Goal: Task Accomplishment & Management: Manage account settings

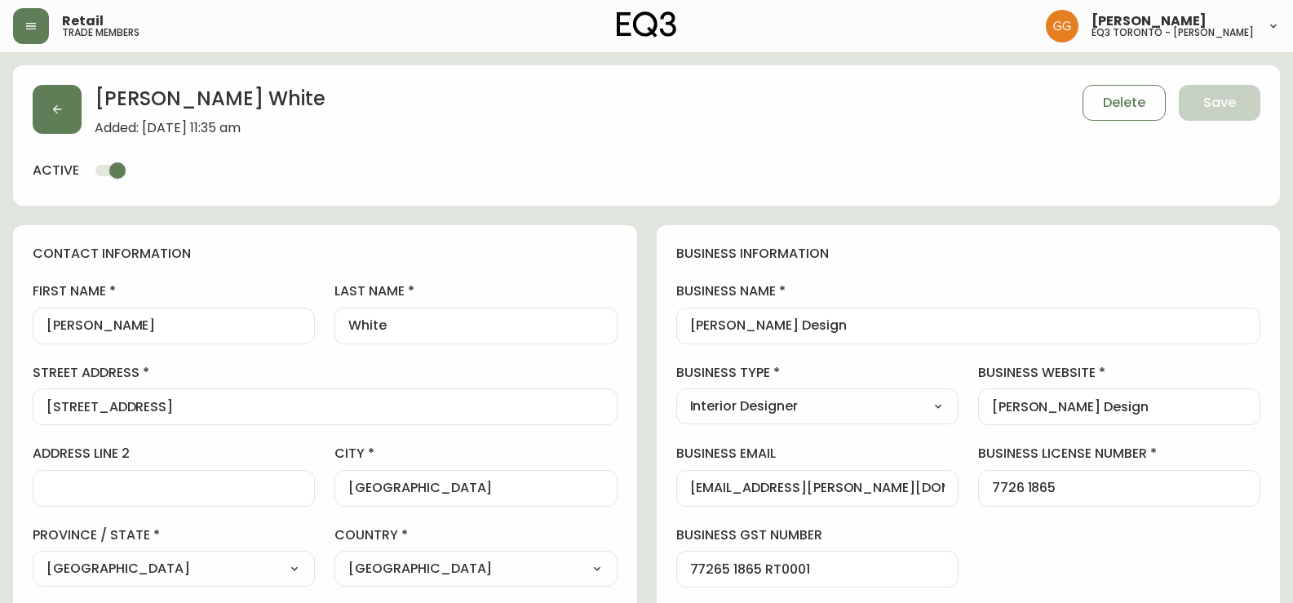
select select "ON"
select select "CA"
select select "CA_EN"
select select "Other"
select select "Interior Designer"
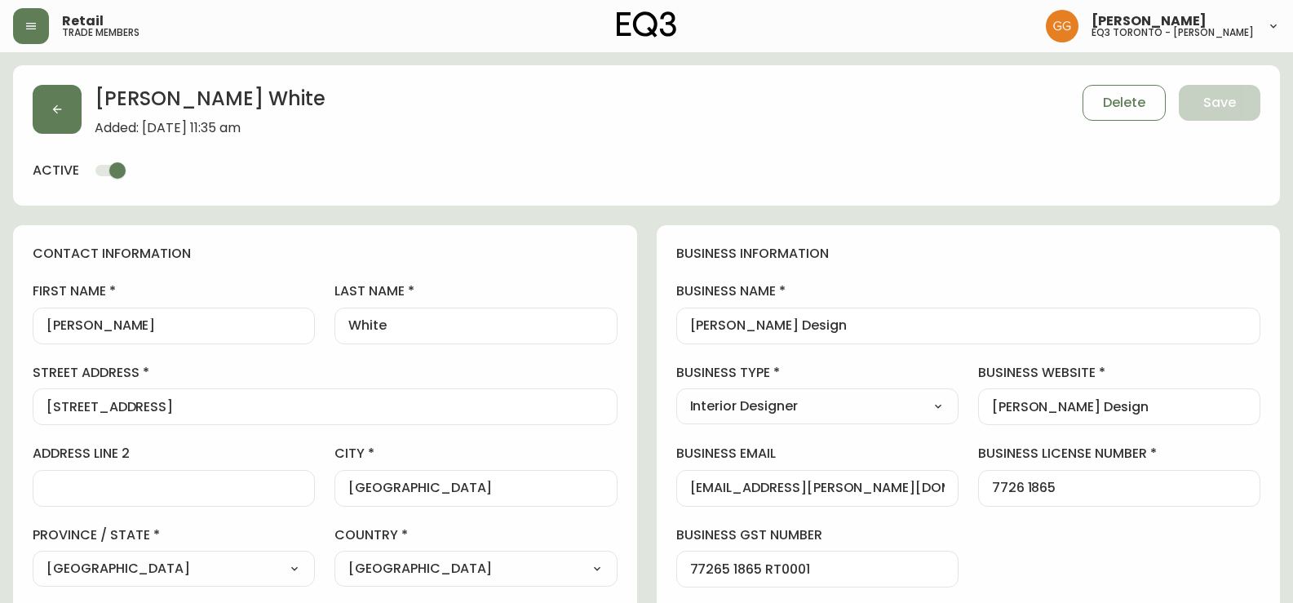
select select "cjw10z96s008u6gs0ccm7hd19"
select select "false"
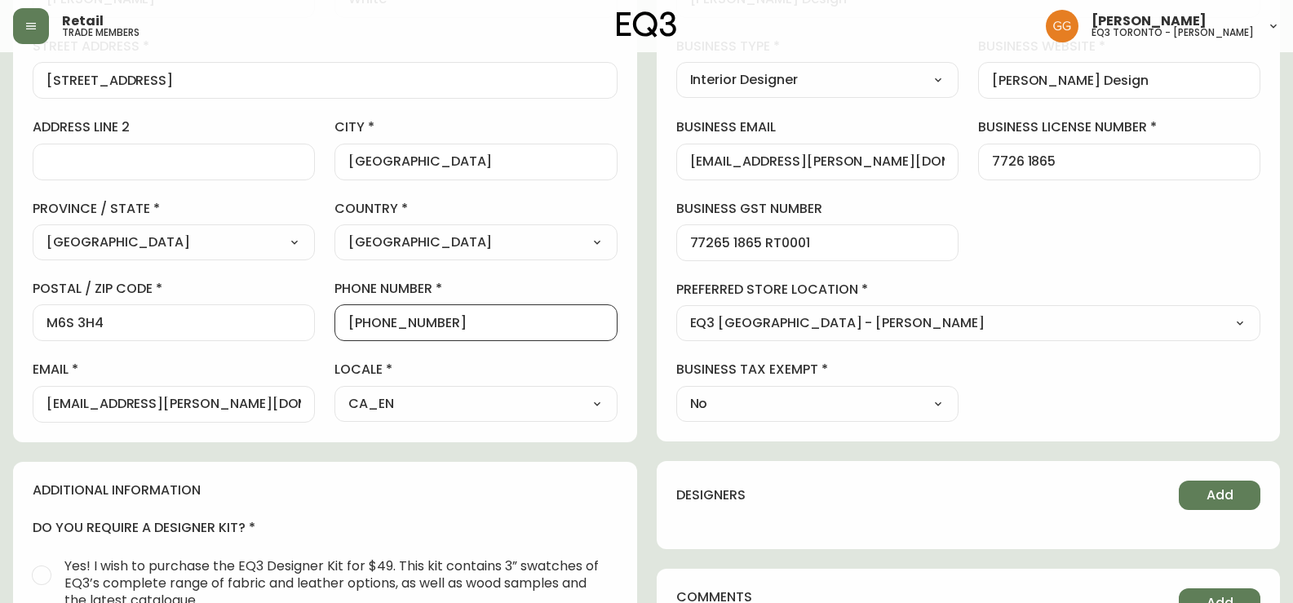
scroll to position [1, 0]
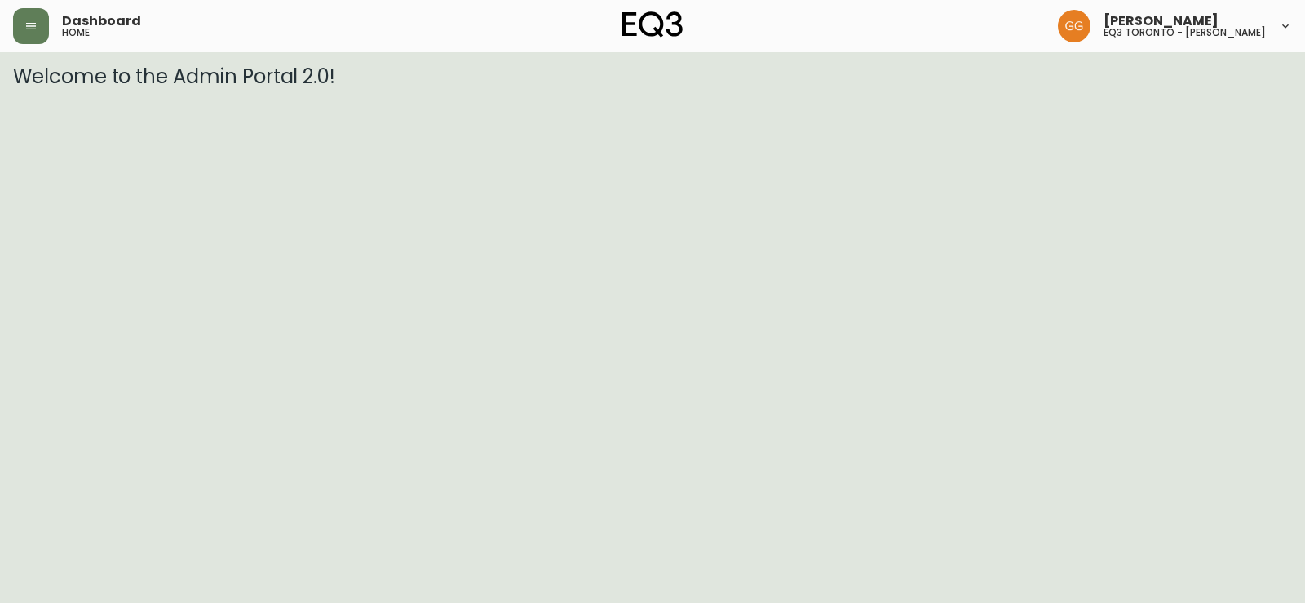
click at [20, 88] on html "Dashboard home [PERSON_NAME] eq3 [GEOGRAPHIC_DATA] - [PERSON_NAME] Welcome to t…" at bounding box center [652, 44] width 1305 height 88
